Goal: Task Accomplishment & Management: Use online tool/utility

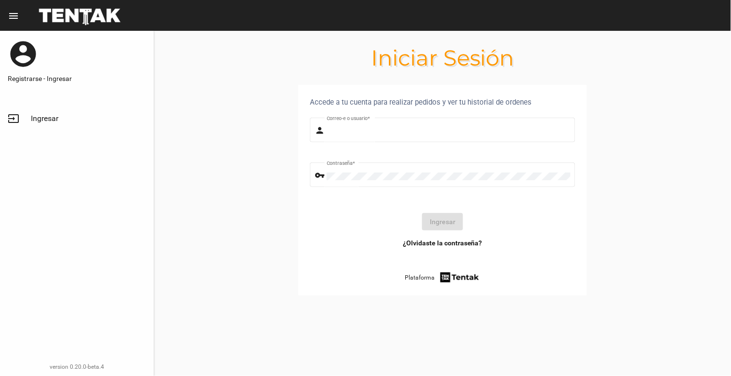
type input "[EMAIL_ADDRESS][DOMAIN_NAME]"
drag, startPoint x: 42, startPoint y: 119, endPoint x: 49, endPoint y: 121, distance: 7.0
click at [42, 119] on span "Ingresar" at bounding box center [44, 119] width 27 height 10
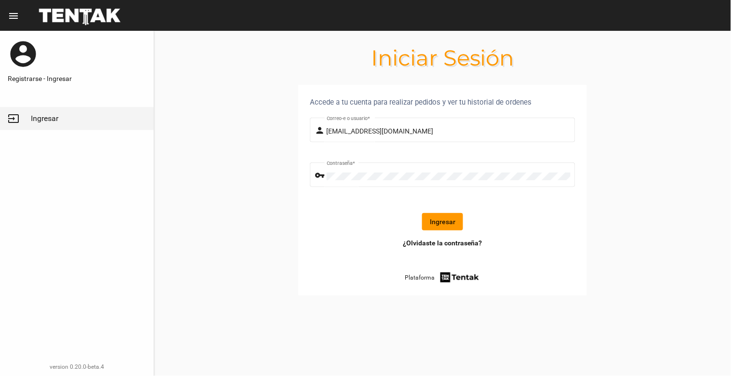
click at [436, 223] on button "Ingresar" at bounding box center [442, 221] width 41 height 17
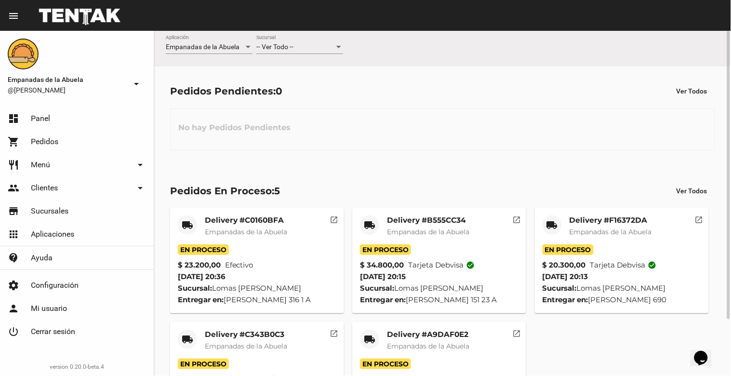
click at [305, 44] on div "-- Ver Todo --" at bounding box center [295, 47] width 78 height 8
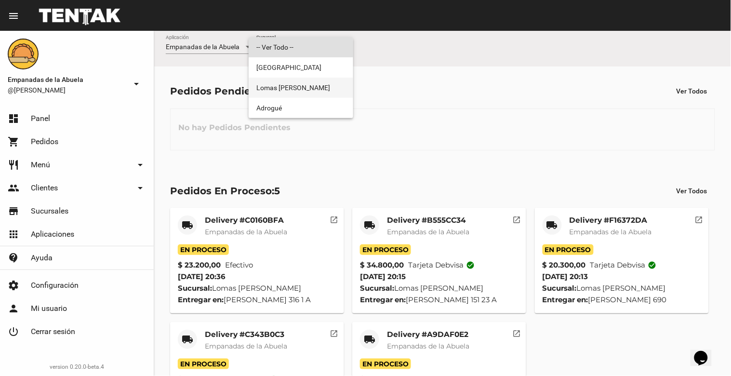
click at [302, 81] on span "Lomas [PERSON_NAME]" at bounding box center [300, 88] width 89 height 20
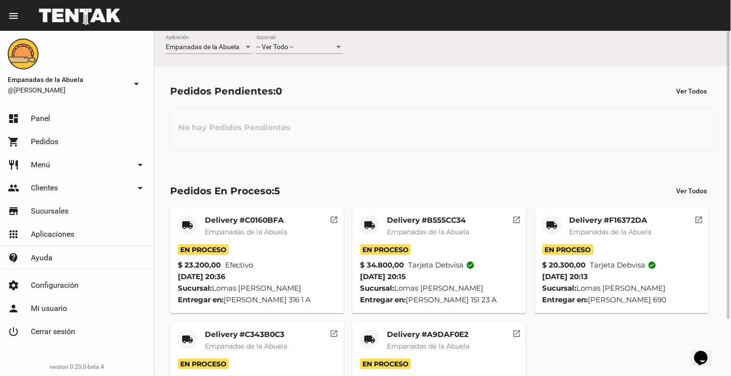
click at [295, 45] on div "-- Ver Todo --" at bounding box center [295, 47] width 78 height 8
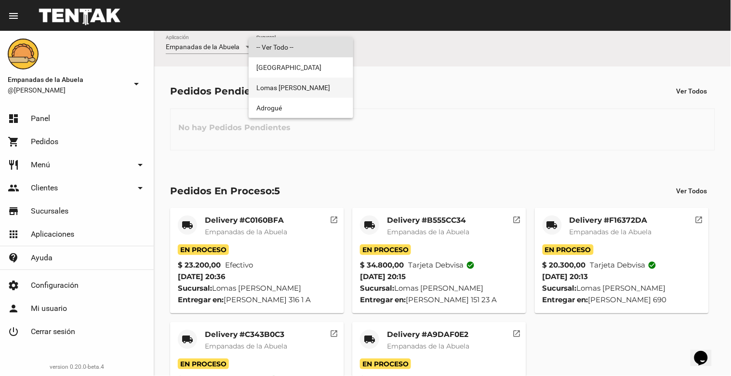
click at [289, 80] on span "Lomas [PERSON_NAME]" at bounding box center [300, 88] width 89 height 20
